Goal: Information Seeking & Learning: Get advice/opinions

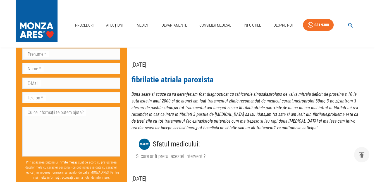
scroll to position [1314, 0]
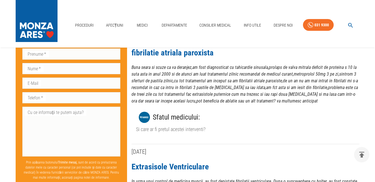
click at [186, 109] on div "Sfatul medicului :" at bounding box center [245, 117] width 219 height 17
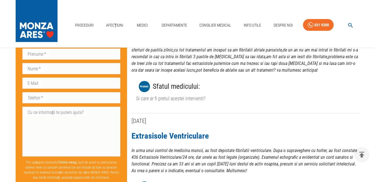
scroll to position [1398, 0]
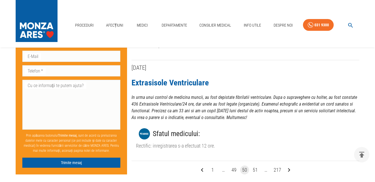
click at [288, 166] on icon "Go to next page" at bounding box center [289, 169] width 7 height 7
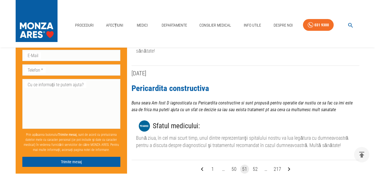
scroll to position [1034, 0]
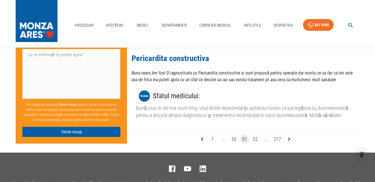
click at [287, 140] on icon "Go to next page" at bounding box center [289, 138] width 7 height 7
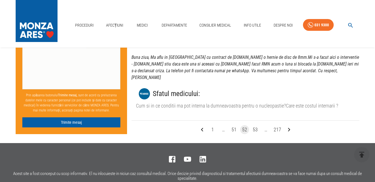
scroll to position [1230, 0]
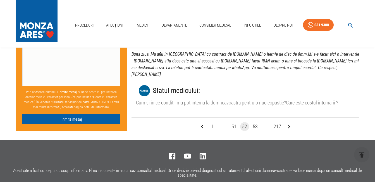
click at [292, 123] on icon "Go to next page" at bounding box center [289, 126] width 7 height 7
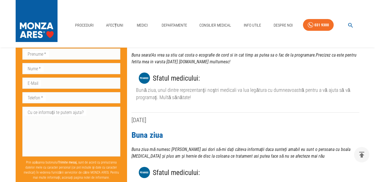
scroll to position [615, 0]
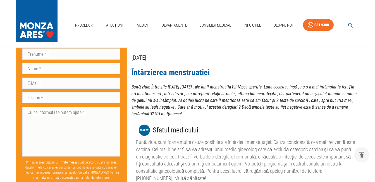
scroll to position [1230, 0]
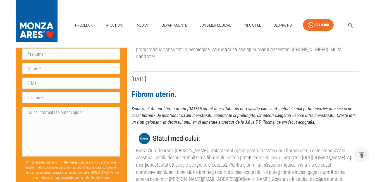
scroll to position [1398, 0]
